Goal: Check status: Check status

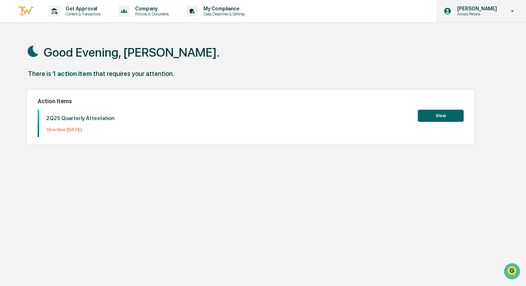
click at [491, 14] on p "Access Persons" at bounding box center [475, 13] width 49 height 5
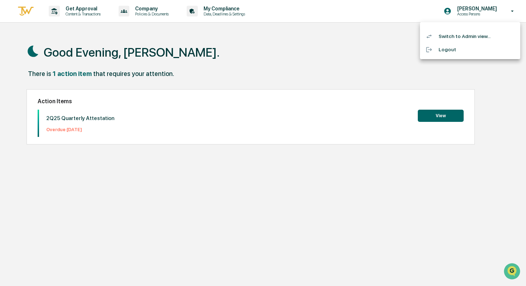
click at [346, 37] on div at bounding box center [263, 143] width 526 height 286
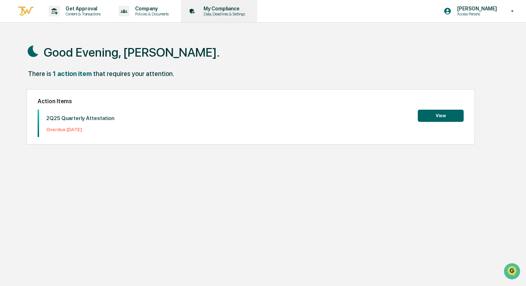
click at [246, 11] on p "My Compliance" at bounding box center [223, 9] width 51 height 6
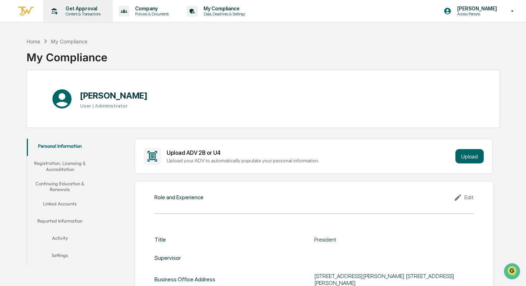
click at [88, 10] on p "Get Approval" at bounding box center [82, 9] width 44 height 6
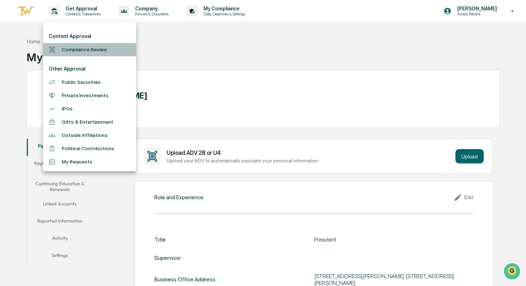
click at [85, 51] on li "Compliance Review" at bounding box center [89, 49] width 93 height 13
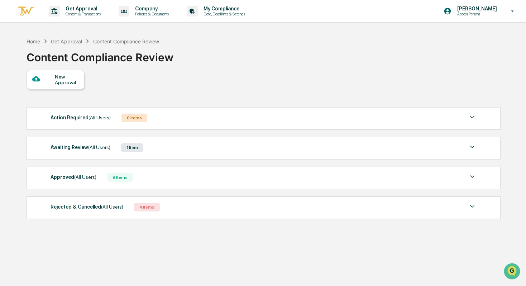
click at [173, 208] on div "Rejected & Cancelled (All Users) 4 Items" at bounding box center [264, 207] width 426 height 10
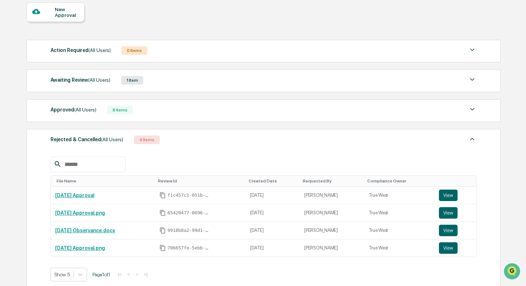
scroll to position [67, 0]
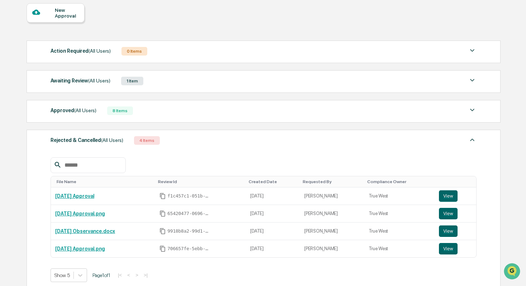
click at [193, 116] on div "Approved (All Users) 8 Items File Name Review Id Created Date Requested By Comp…" at bounding box center [264, 111] width 474 height 23
click at [162, 108] on div "Approved (All Users) 8 Items" at bounding box center [264, 111] width 426 height 10
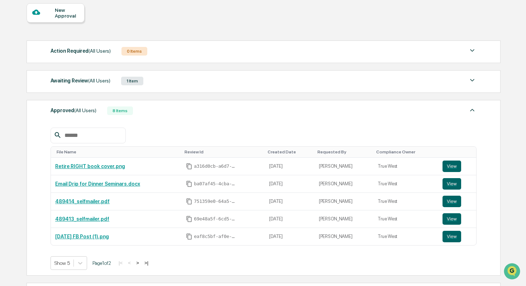
click at [172, 81] on div "Awaiting Review (All Users) 1 Item" at bounding box center [264, 81] width 426 height 10
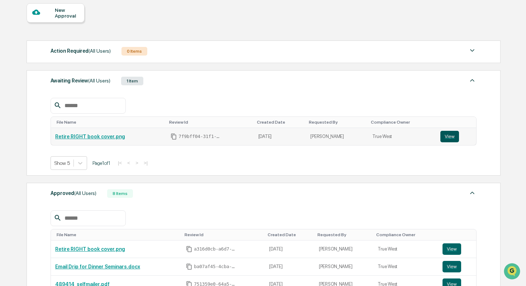
click at [449, 138] on button "View" at bounding box center [449, 136] width 19 height 11
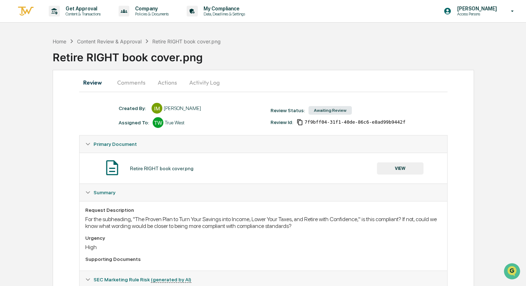
click at [131, 86] on button "Comments" at bounding box center [131, 82] width 40 height 17
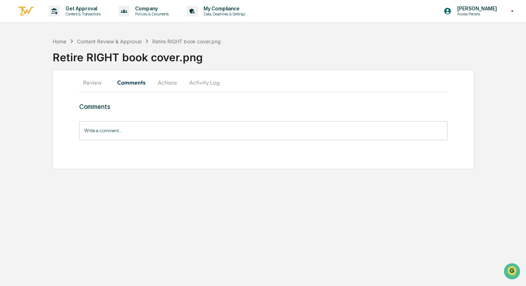
click at [163, 83] on button "Actions" at bounding box center [167, 82] width 32 height 17
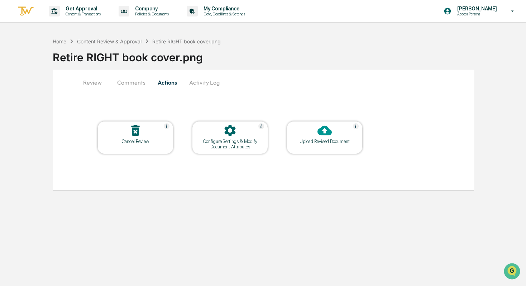
click at [202, 80] on button "Activity Log" at bounding box center [204, 82] width 42 height 17
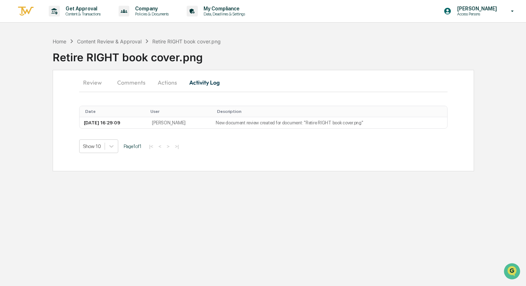
click at [96, 81] on button "Review" at bounding box center [95, 82] width 32 height 17
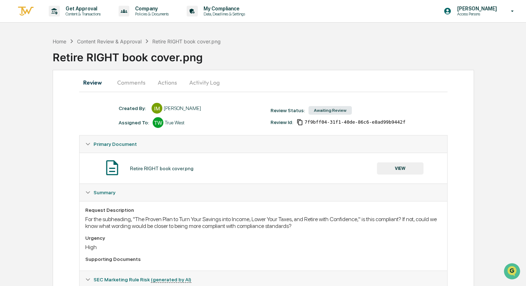
click at [382, 169] on button "VIEW" at bounding box center [400, 168] width 47 height 12
